Goal: Information Seeking & Learning: Learn about a topic

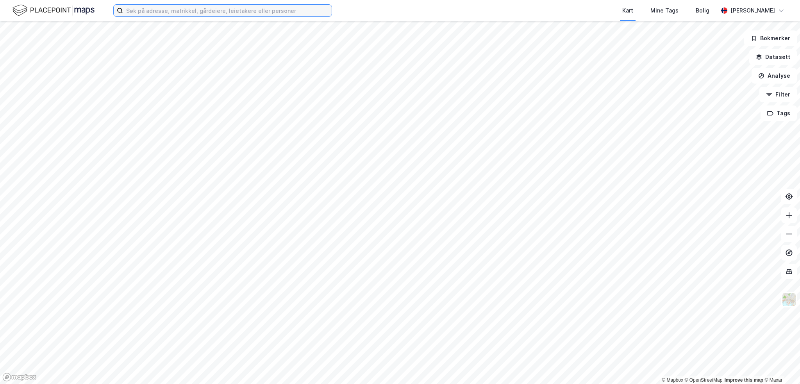
click at [140, 15] on input at bounding box center [227, 11] width 209 height 12
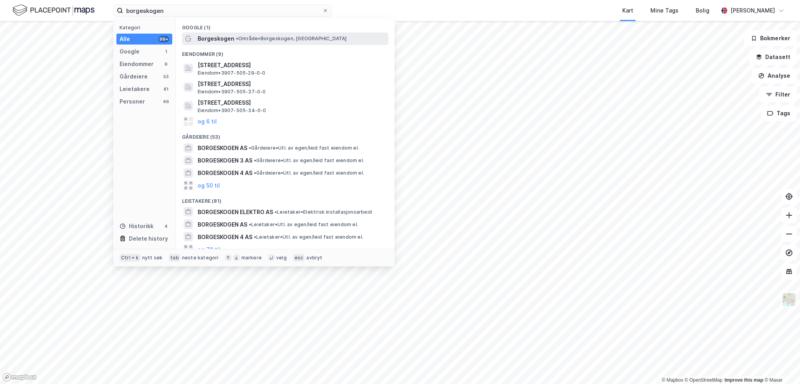
click at [223, 37] on span "Borgeskogen" at bounding box center [216, 38] width 37 height 9
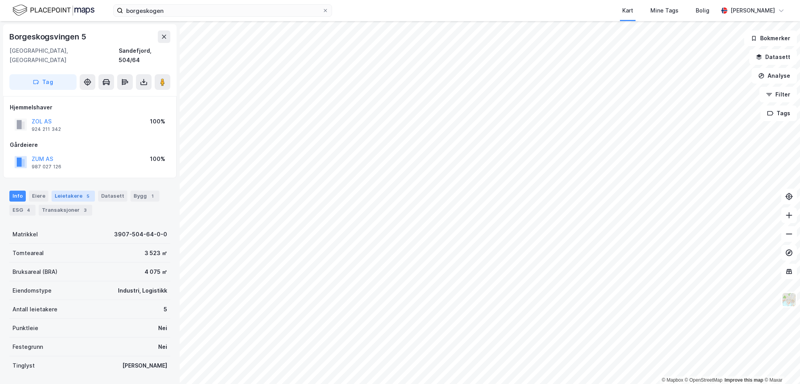
click at [75, 191] on div "Leietakere 5" at bounding box center [73, 196] width 43 height 11
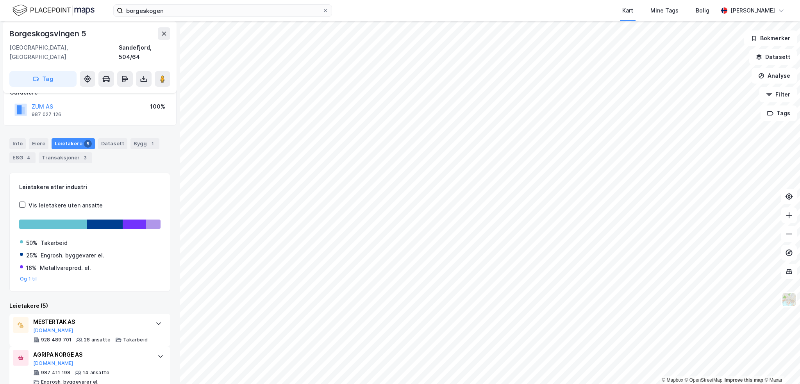
scroll to position [27, 0]
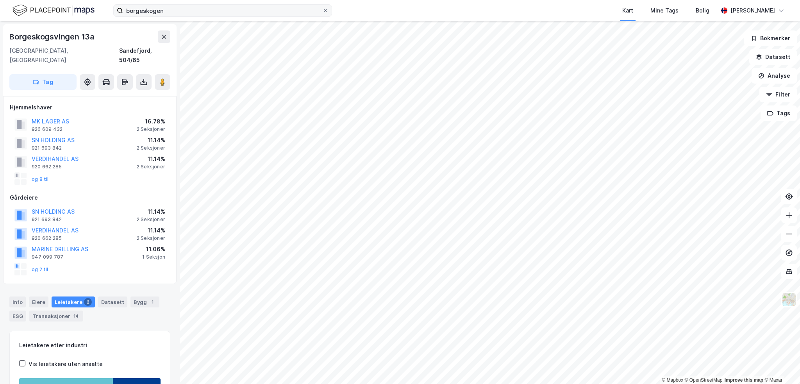
drag, startPoint x: 199, startPoint y: 17, endPoint x: 191, endPoint y: 15, distance: 8.7
click at [191, 15] on div "borgeskogen Kart Mine Tags [PERSON_NAME] [PERSON_NAME]" at bounding box center [400, 10] width 800 height 21
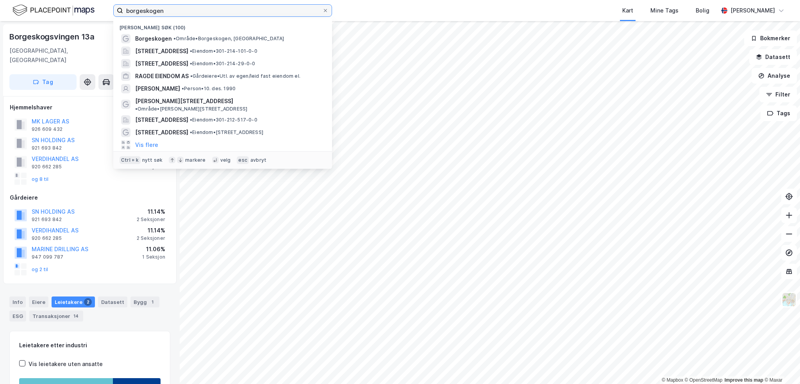
drag, startPoint x: 189, startPoint y: 12, endPoint x: 126, endPoint y: 11, distance: 62.9
click at [126, 11] on input "borgeskogen" at bounding box center [222, 11] width 199 height 12
paste input "Pondius Holding AS"
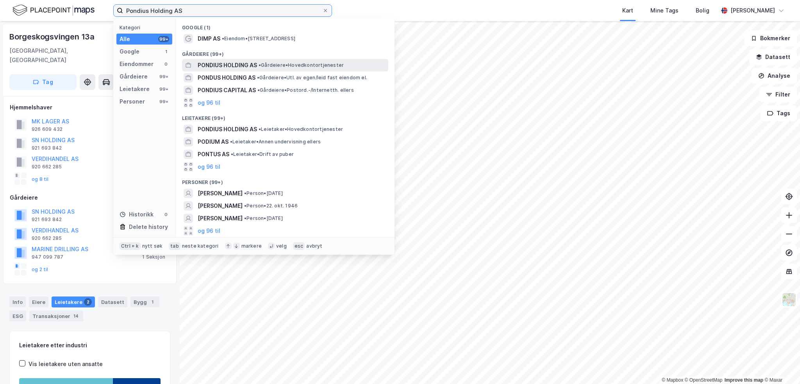
type input "Pondius Holding AS"
click at [265, 67] on span "• Gårdeiere • Hovedkontortjenester" at bounding box center [301, 65] width 85 height 6
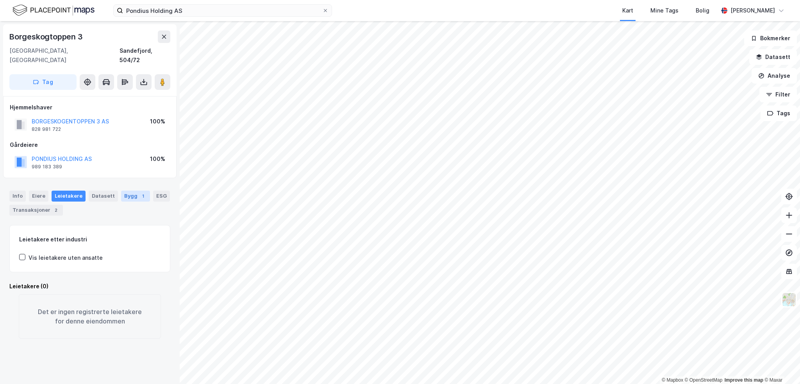
click at [128, 191] on div "Bygg 1" at bounding box center [135, 196] width 29 height 11
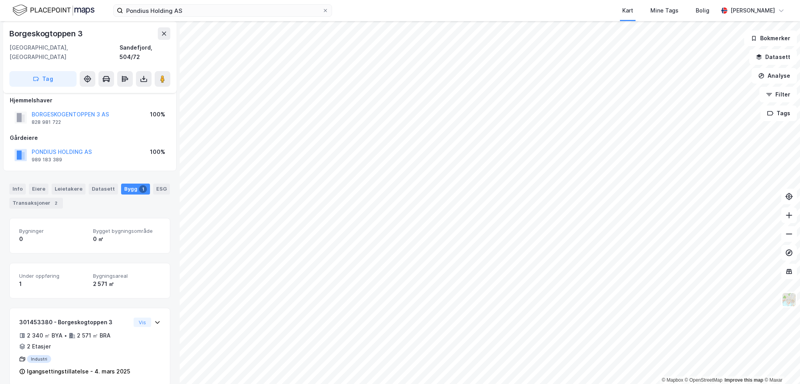
scroll to position [8, 0]
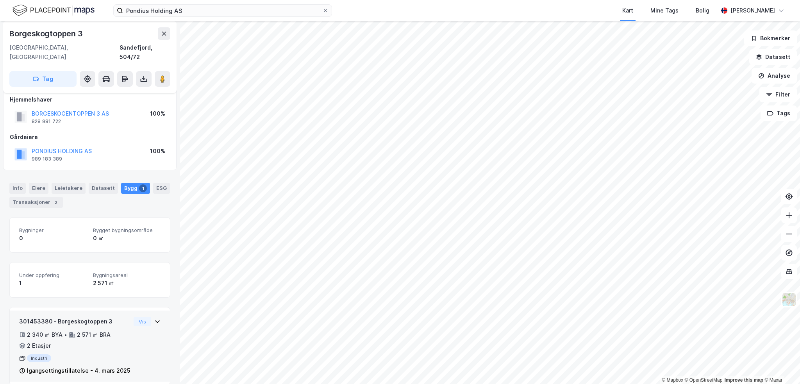
click at [112, 342] on div "301453380 - Borgeskogtoppen 3 2 340 ㎡ BYA • 2 571 ㎡ BRA • 2 Etasjer Industri Ig…" at bounding box center [74, 346] width 111 height 59
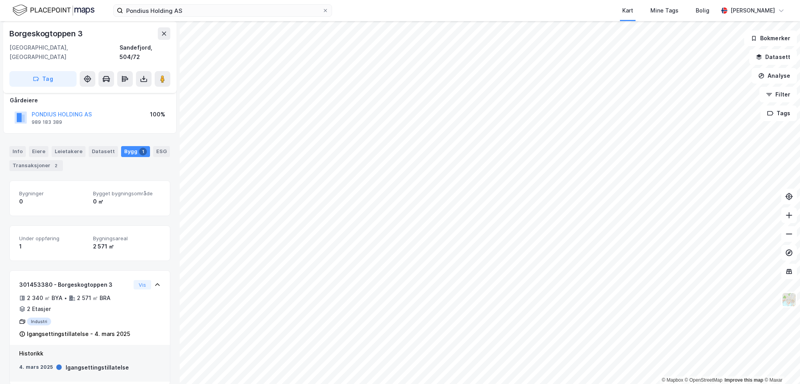
scroll to position [6, 0]
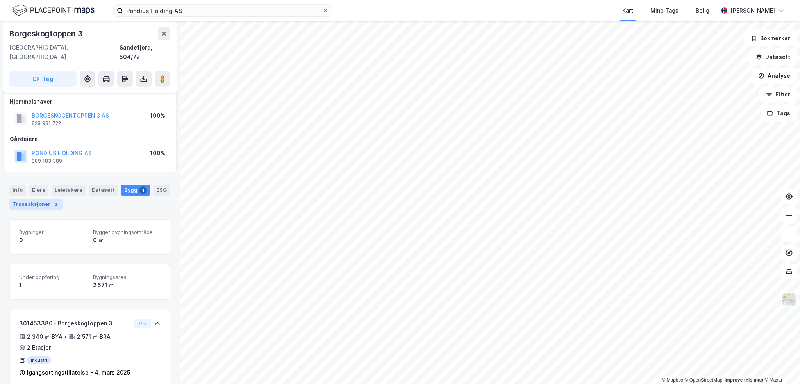
click at [44, 199] on div "Transaksjoner 2" at bounding box center [35, 204] width 53 height 11
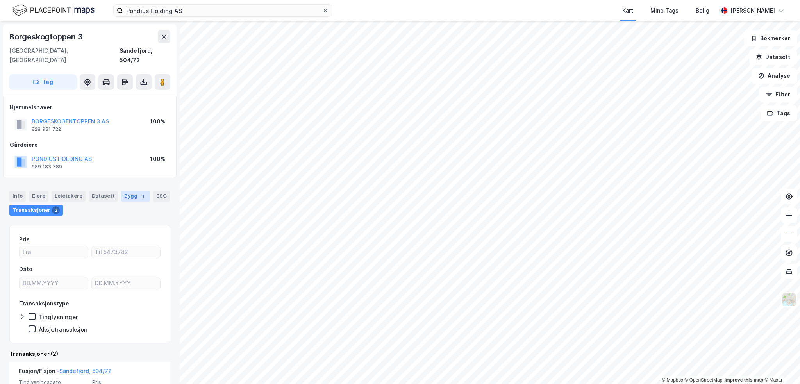
click at [121, 191] on div "Bygg 1" at bounding box center [135, 196] width 29 height 11
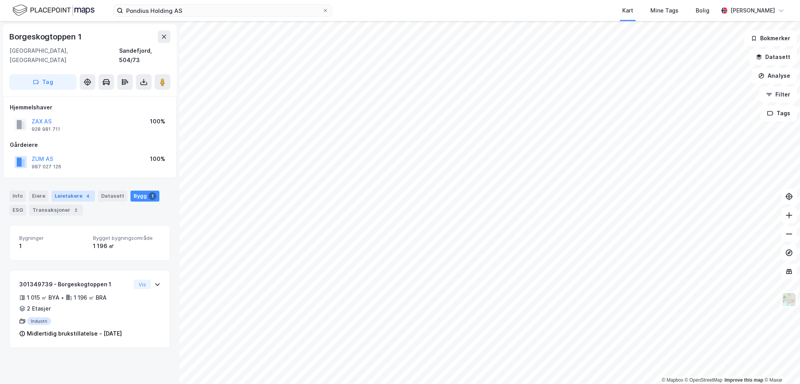
click at [78, 191] on div "Leietakere 4" at bounding box center [73, 196] width 43 height 11
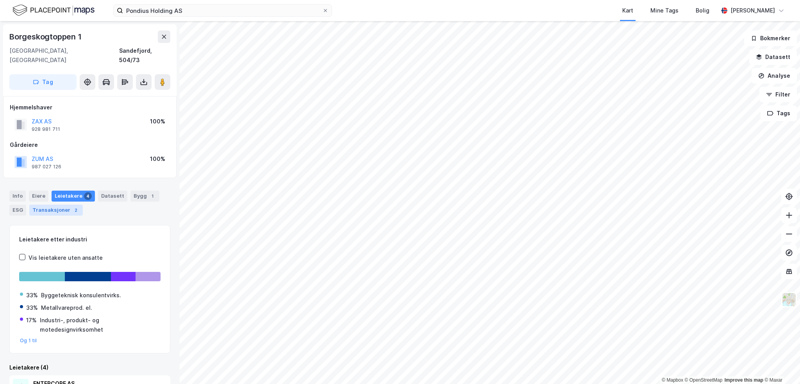
click at [72, 206] on div "2" at bounding box center [76, 210] width 8 height 8
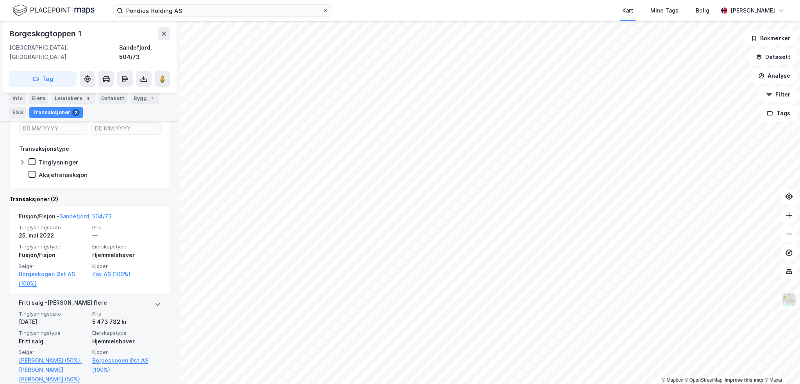
scroll to position [156, 0]
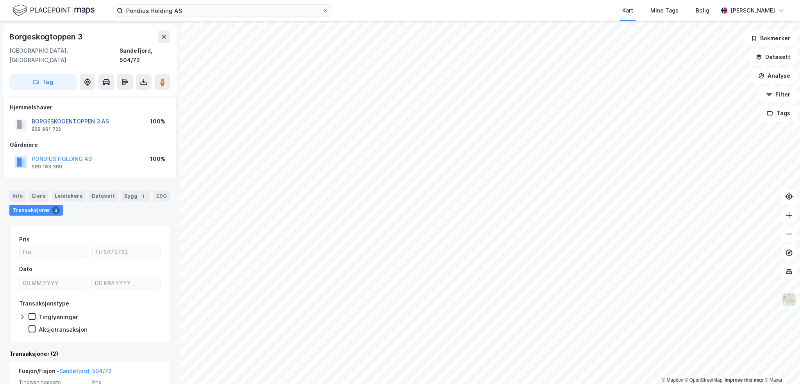
click at [0, 0] on button "BORGESKOGENTOPPEN 3 AS" at bounding box center [0, 0] width 0 height 0
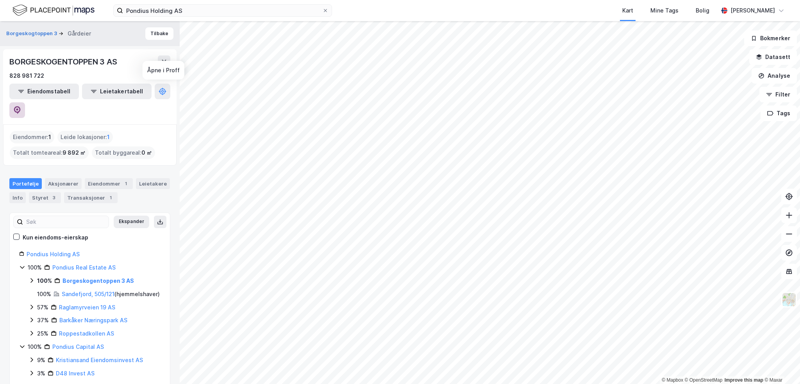
click at [21, 106] on icon at bounding box center [17, 110] width 7 height 8
